Goal: Task Accomplishment & Management: Use online tool/utility

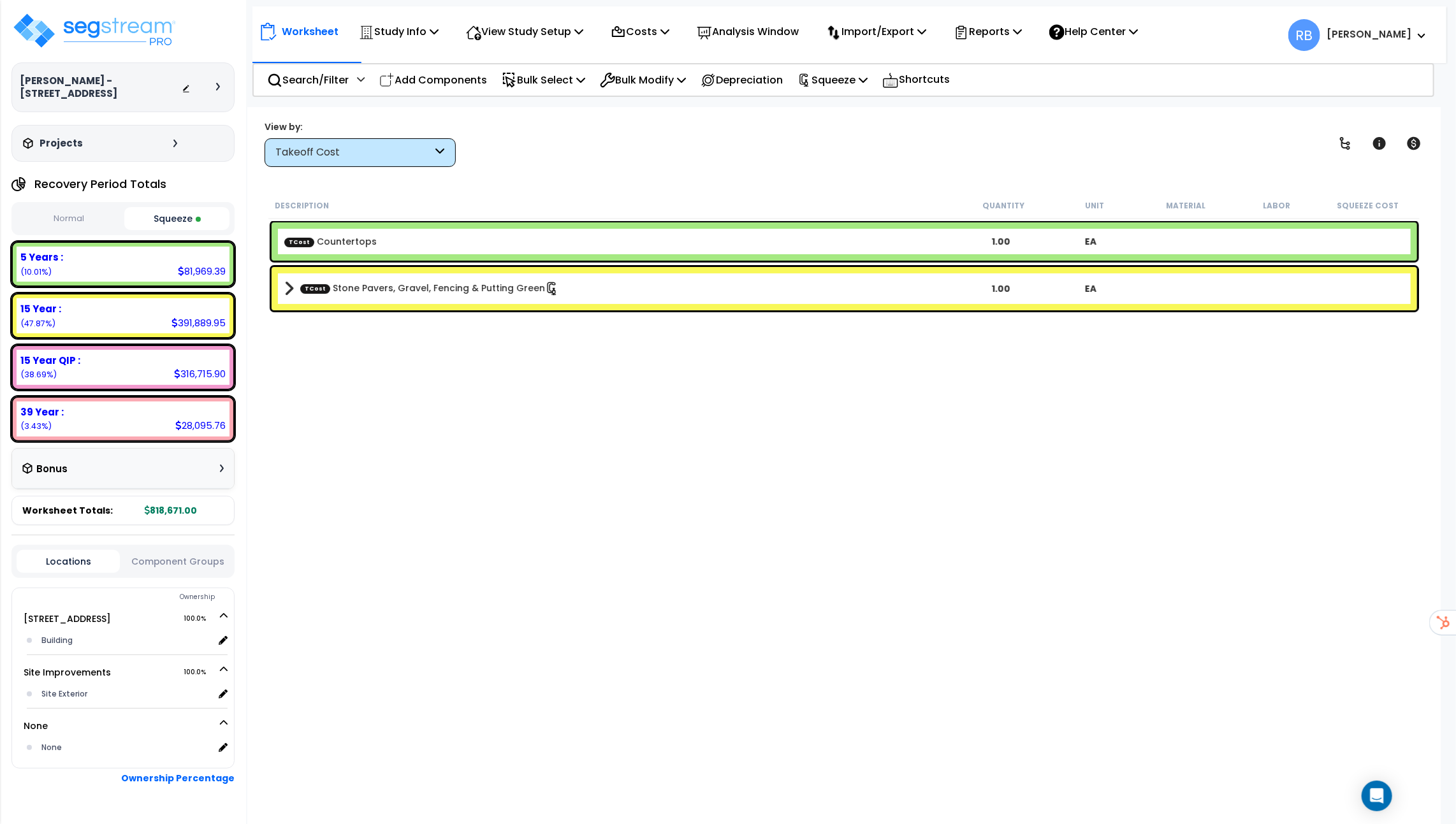
scroll to position [55, 0]
